Goal: Check status: Check status

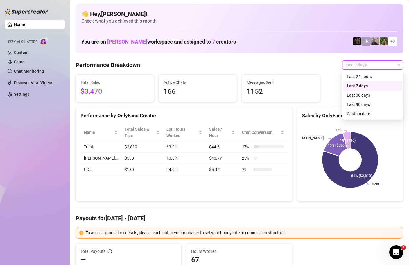
click at [392, 63] on span "Last 7 days" at bounding box center [373, 65] width 54 height 9
click at [352, 115] on div "Custom date" at bounding box center [373, 114] width 52 height 6
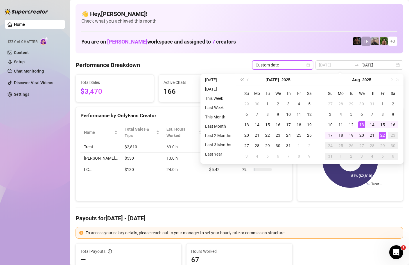
type input "[DATE]"
click at [384, 133] on div "22" at bounding box center [382, 135] width 7 height 7
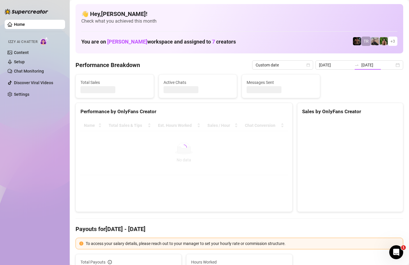
type input "[DATE]"
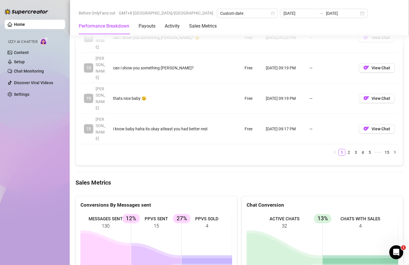
scroll to position [790, 0]
